Goal: Information Seeking & Learning: Compare options

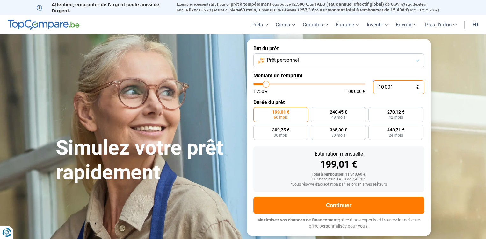
click at [391, 86] on input "10 001" at bounding box center [398, 87] width 51 height 14
type input "1 000"
type input "1250"
click at [404, 92] on input "1 000" at bounding box center [398, 87] width 51 height 14
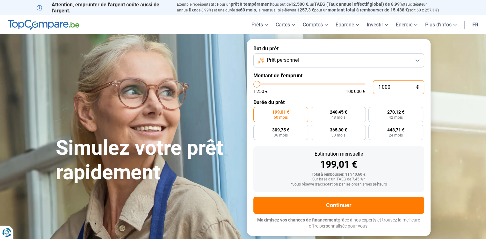
click at [404, 92] on input "1 000" at bounding box center [398, 87] width 51 height 14
type input "0"
type input "1250"
click at [404, 92] on input "0" at bounding box center [398, 87] width 51 height 14
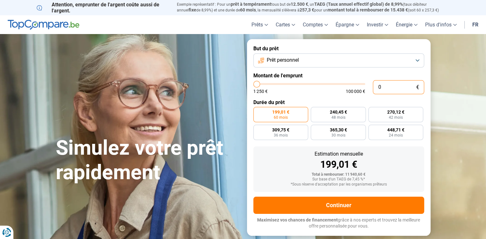
click at [404, 92] on input "0" at bounding box center [398, 87] width 51 height 14
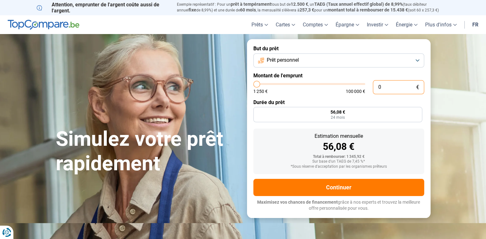
type input "1 250"
type input "1250"
radio input "true"
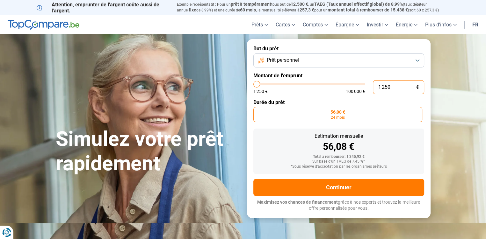
type input "125"
type input "1250"
type input "12"
type input "1250"
type input "1"
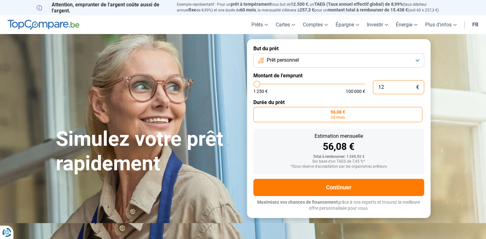
type input "1250"
type input "1 250"
type input "1250"
type input "12 500"
type input "12500"
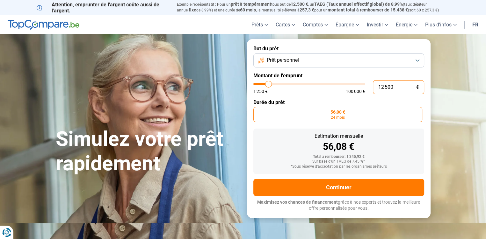
type input "125 000"
type input "100000"
type input "100 000"
type input "100000"
radio input "false"
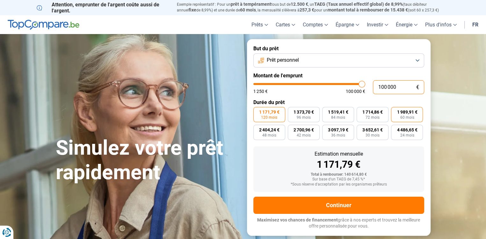
type input "100 000"
click at [404, 119] on span "60 mois" at bounding box center [407, 118] width 14 height 4
click at [395, 111] on input "1 989,91 € 60 mois" at bounding box center [393, 109] width 4 height 4
radio input "true"
click at [404, 119] on span "60 mois" at bounding box center [407, 118] width 14 height 4
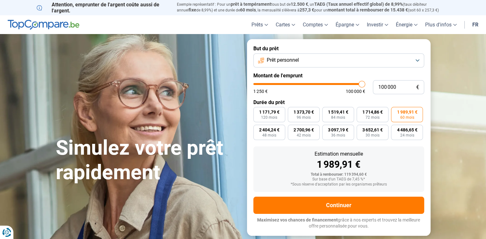
click at [395, 111] on input "1 989,91 € 60 mois" at bounding box center [393, 109] width 4 height 4
click at [418, 60] on button "Prêt personnel" at bounding box center [338, 60] width 171 height 14
